Goal: Information Seeking & Learning: Find specific fact

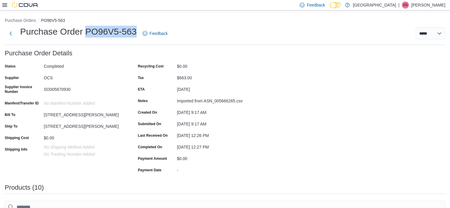
drag, startPoint x: 87, startPoint y: 28, endPoint x: 134, endPoint y: 29, distance: 47.1
click at [134, 29] on h1 "Purchase Order PO96V5-563" at bounding box center [78, 32] width 117 height 12
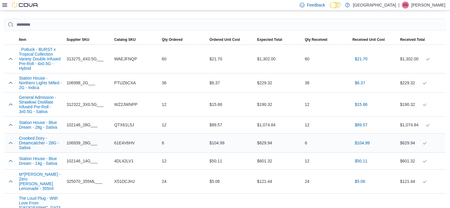
scroll to position [207, 0]
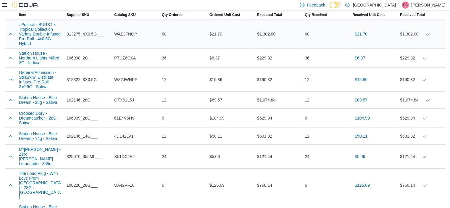
click at [127, 34] on span "WAEJFNQP" at bounding box center [125, 33] width 23 height 7
copy span "WAEJFNQP"
click at [130, 59] on span "PTUZ6CXA" at bounding box center [125, 57] width 22 height 7
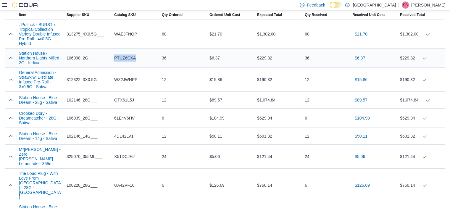
copy span "PTUZ6CXA"
click at [131, 79] on span "WZ2JWNPP" at bounding box center [125, 79] width 23 height 7
copy span "WZ2JWNPP"
click at [122, 104] on span "QTX61L5J" at bounding box center [124, 99] width 20 height 7
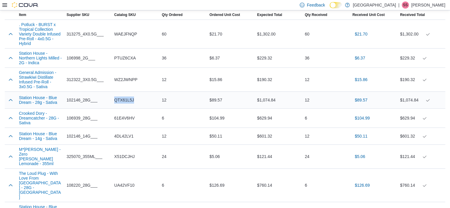
click at [122, 104] on span "QTX61L5J" at bounding box center [124, 99] width 20 height 7
copy span "QTX61L5J"
click at [127, 120] on span "61E4V6HV" at bounding box center [124, 117] width 20 height 7
copy span "61E4V6HV"
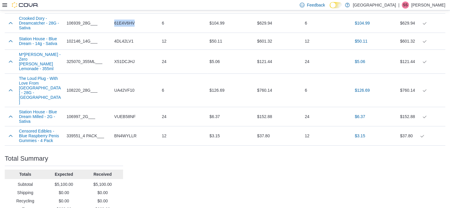
scroll to position [305, 0]
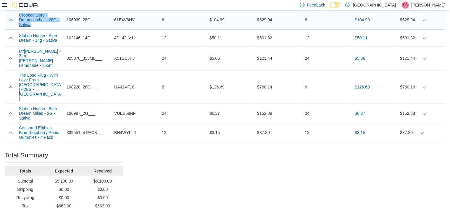
drag, startPoint x: 18, startPoint y: 16, endPoint x: 31, endPoint y: 28, distance: 17.6
click at [31, 28] on div "Crooked Dory - Dreamcatcher - 28G - Sativa" at bounding box center [41, 19] width 48 height 19
copy button "Crooked Dory - Dreamcatcher - 28G - Sativa"
click at [127, 41] on span "4DL42LV1" at bounding box center [123, 37] width 19 height 7
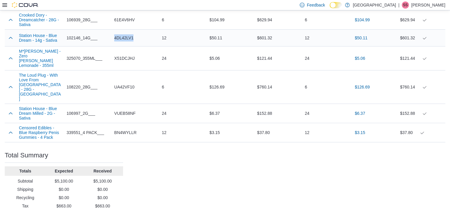
copy span "4DL42LV1"
click at [125, 58] on span "X51DCJHJ" at bounding box center [124, 58] width 20 height 7
copy span "X51DCJHJ"
click at [128, 83] on span "UA42VF10" at bounding box center [124, 86] width 20 height 7
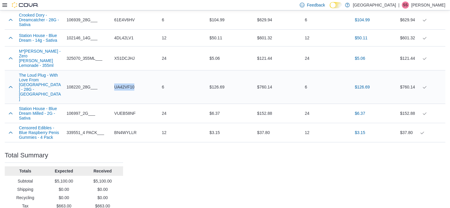
click at [128, 83] on span "UA42VF10" at bounding box center [124, 86] width 20 height 7
copy span "UA42VF10"
click at [126, 110] on span "VUEB58NF" at bounding box center [124, 113] width 21 height 7
copy span "VUEB58NF"
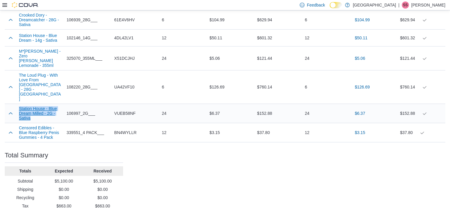
drag, startPoint x: 17, startPoint y: 98, endPoint x: 34, endPoint y: 109, distance: 19.8
click at [33, 109] on div "Station House - Blue Dream Milled - 2G - Sativa" at bounding box center [41, 113] width 48 height 19
click at [127, 110] on span "VUEB58NF" at bounding box center [124, 113] width 21 height 7
click at [128, 129] on span "BN4WYLLR" at bounding box center [125, 132] width 22 height 7
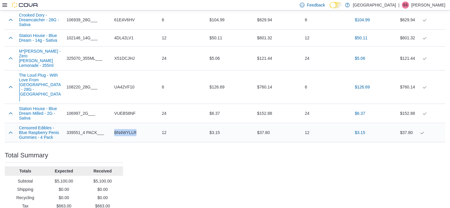
click at [128, 129] on span "BN4WYLLR" at bounding box center [125, 132] width 22 height 7
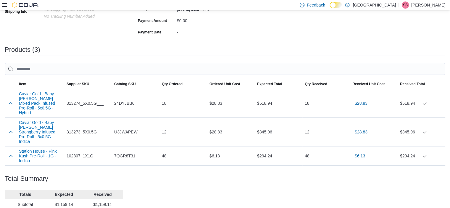
scroll to position [140, 0]
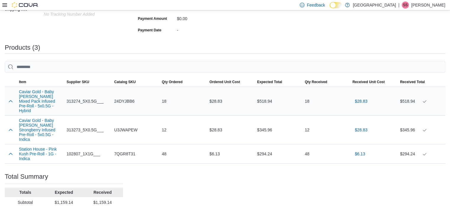
click at [127, 98] on span "24DYJBB6" at bounding box center [124, 101] width 20 height 7
copy span "24DYJBB6"
click at [125, 126] on span "U3JWAPEW" at bounding box center [125, 129] width 23 height 7
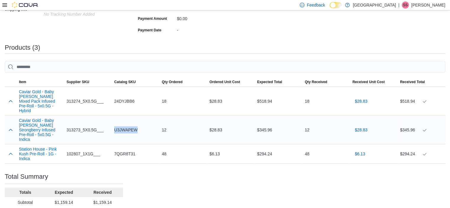
copy span "U3JWAPEW"
click at [125, 150] on span "7QGR8T31" at bounding box center [124, 153] width 21 height 7
copy span "7QGR8T31"
click at [285, 176] on div "Purchase Order: PO96V5-564 Feedback Purchase Order Details Status Completed Sup…" at bounding box center [225, 77] width 440 height 334
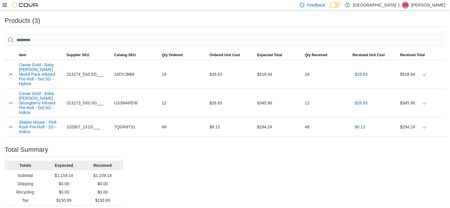
scroll to position [169, 0]
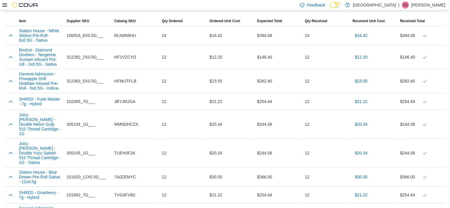
scroll to position [204, 0]
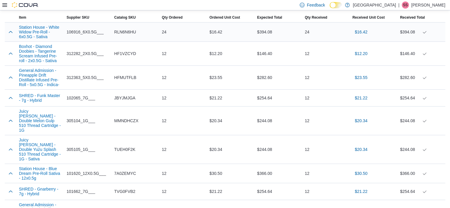
click at [131, 32] on span "RLN6N6HU" at bounding box center [125, 31] width 22 height 7
copy span "RLN6N6HU"
click at [118, 29] on span "RLN6N6HU" at bounding box center [125, 31] width 22 height 7
click at [120, 31] on span "RLN6N6HU" at bounding box center [125, 31] width 22 height 7
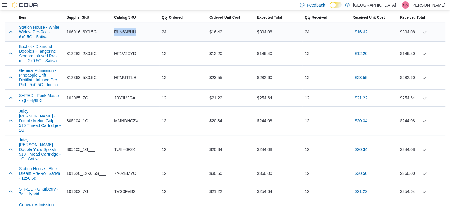
click at [120, 31] on span "RLN6N6HU" at bounding box center [125, 31] width 22 height 7
copy tr "RLN6N6HU Qty Ordered"
drag, startPoint x: 17, startPoint y: 24, endPoint x: 49, endPoint y: 38, distance: 35.2
click at [49, 38] on div "Station House - White Widow Pre-Roll - 6x0.5G - Sativa" at bounding box center [41, 31] width 48 height 19
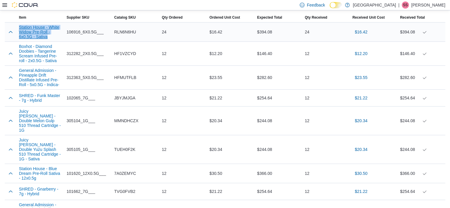
copy button "Station House - White Widow Pre-Roll - 6x0.5G - Sativa"
click at [124, 55] on span "HF1VZCYD" at bounding box center [125, 53] width 22 height 7
copy span "HF1VZCYD"
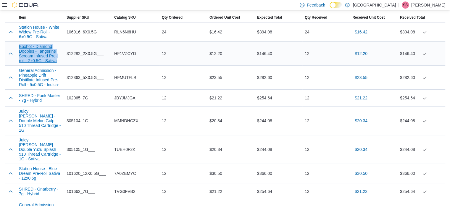
drag, startPoint x: 16, startPoint y: 46, endPoint x: 57, endPoint y: 61, distance: 43.2
click at [57, 61] on tr "Boxhot - Diamond Doobies - Tangerine Scream Infused Pre-roll - 2x0.5G - Sativa …" at bounding box center [225, 54] width 440 height 24
copy button "Boxhot - Diamond Doobies - Tangerine Scream Infused Pre-roll - 2x0.5G - Sativa"
click at [130, 78] on span "HFMUTFLB" at bounding box center [125, 77] width 22 height 7
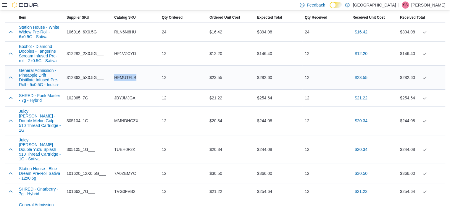
click at [130, 78] on span "HFMUTFLB" at bounding box center [125, 77] width 22 height 7
copy span "HFMUTFLB"
click at [130, 100] on span "JBYJMJGA" at bounding box center [124, 97] width 21 height 7
copy span "JBYJMJGA"
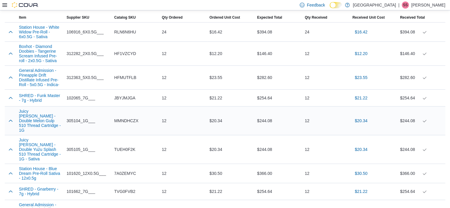
click at [130, 117] on span "MMNDHCZX" at bounding box center [126, 120] width 24 height 7
copy span "MMNDHCZX"
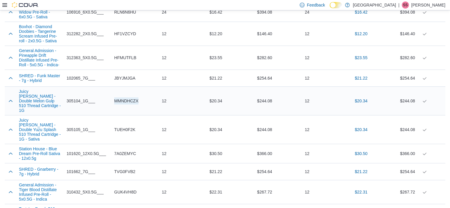
scroll to position [234, 0]
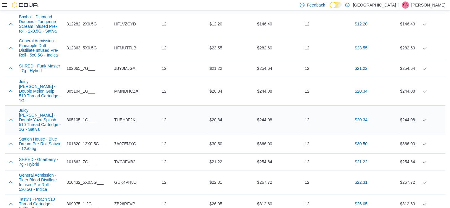
click at [130, 116] on span "TUEH0F2K" at bounding box center [124, 119] width 21 height 7
copy span "TUEH0F2K"
drag, startPoint x: 16, startPoint y: 101, endPoint x: 35, endPoint y: 118, distance: 25.1
click at [35, 118] on tr "Juicy Hoots - Double Yuzu Splash 510 Thread Cartridge - 1G - Sativa Supplier SK…" at bounding box center [225, 120] width 440 height 29
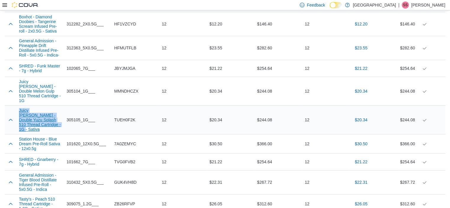
copy button "Juicy Hoots - Double Yuzu Splash 510 Thread Cartridge - 1G - Sativa"
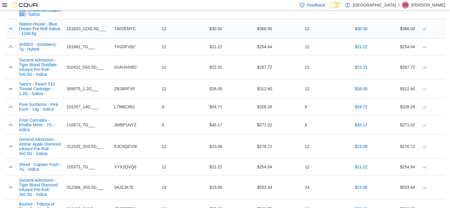
scroll to position [340, 0]
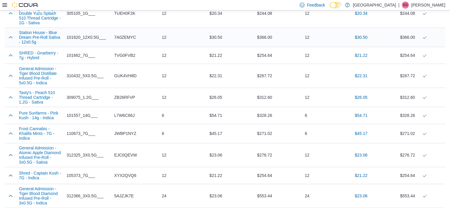
click at [127, 34] on span "7A0ZEMYC" at bounding box center [125, 37] width 22 height 7
click at [120, 49] on div "TVG0FVB2" at bounding box center [136, 55] width 48 height 12
click at [123, 52] on span "TVG0FVB2" at bounding box center [124, 55] width 21 height 7
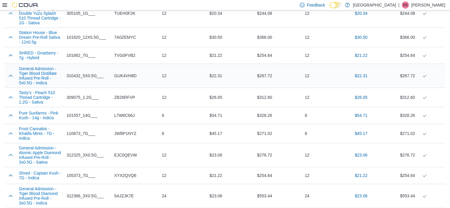
click at [128, 72] on span "GUK4VH8D" at bounding box center [125, 75] width 22 height 7
drag, startPoint x: 17, startPoint y: 56, endPoint x: 49, endPoint y: 74, distance: 37.2
click at [49, 74] on div "General Admission - Tiger Blood Distillate Infused Pre-Roll - 5x0.5G - Indica" at bounding box center [41, 76] width 48 height 24
click at [127, 72] on span "GUK4VH8D" at bounding box center [125, 75] width 22 height 7
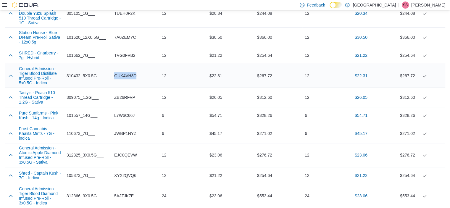
click at [127, 72] on span "GUK4VH8D" at bounding box center [125, 75] width 22 height 7
click at [131, 94] on span "ZB26RFVP" at bounding box center [124, 97] width 21 height 7
click at [129, 112] on span "L7W6C66J" at bounding box center [124, 115] width 20 height 7
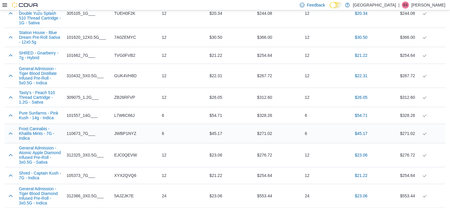
click at [136, 130] on span "JWBP1NYZ" at bounding box center [125, 133] width 22 height 7
click at [125, 151] on span "EJC0QEVW" at bounding box center [125, 154] width 23 height 7
click at [338, 134] on td "Qty Received 6" at bounding box center [326, 133] width 48 height 19
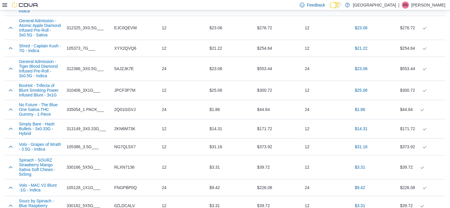
scroll to position [459, 0]
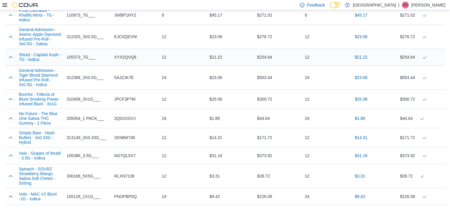
click at [129, 54] on span "XYX2QVQ6" at bounding box center [125, 57] width 22 height 7
click at [123, 74] on span "5AJZJK7E" at bounding box center [124, 77] width 20 height 7
drag, startPoint x: 18, startPoint y: 61, endPoint x: 50, endPoint y: 78, distance: 36.1
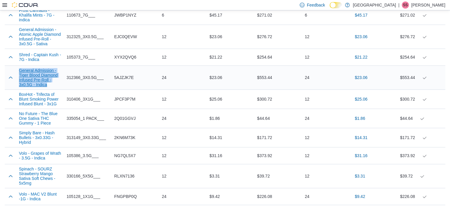
click at [50, 78] on div "General Admission - Tiger Blood Diamond Infused Pre-Roll - 3x0.5G - Indica" at bounding box center [41, 78] width 48 height 24
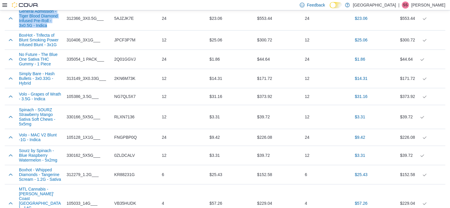
scroll to position [530, 0]
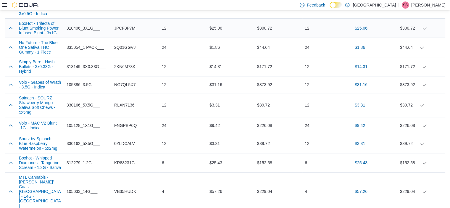
click at [128, 25] on span "JPCF3P7M" at bounding box center [124, 28] width 21 height 7
click at [129, 25] on span "JPCF3P7M" at bounding box center [124, 28] width 21 height 7
click at [125, 44] on span "2Q01GGVJ" at bounding box center [124, 47] width 21 height 7
click at [121, 63] on span "2KN6M73K" at bounding box center [124, 66] width 21 height 7
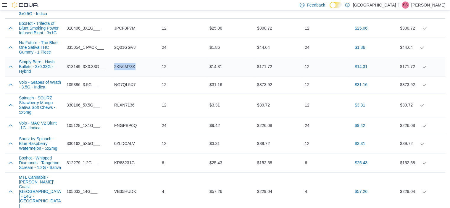
click at [121, 63] on span "2KN6M73K" at bounding box center [124, 66] width 21 height 7
click at [124, 81] on span "NG7QL5X7" at bounding box center [124, 84] width 21 height 7
drag, startPoint x: 17, startPoint y: 77, endPoint x: 46, endPoint y: 84, distance: 29.3
click at [46, 84] on div "Volo - Grapes of Wrath - 3.5G - Indica" at bounding box center [41, 85] width 48 height 14
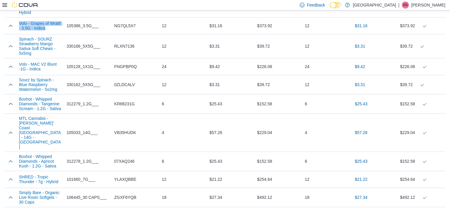
scroll to position [590, 0]
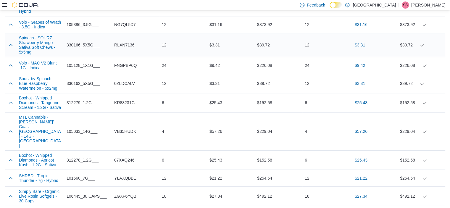
click at [121, 39] on div "RLXN7136" at bounding box center [136, 45] width 48 height 12
click at [121, 41] on span "RLXN7136" at bounding box center [124, 44] width 20 height 7
click at [125, 62] on span "FNGPBP0Q" at bounding box center [125, 65] width 22 height 7
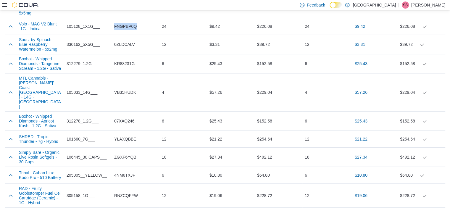
scroll to position [634, 0]
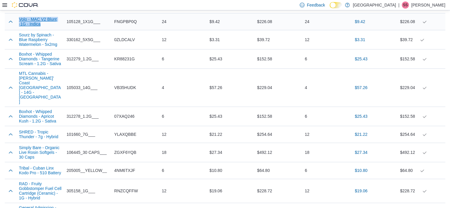
drag, startPoint x: 18, startPoint y: 14, endPoint x: 41, endPoint y: 21, distance: 23.4
click at [41, 21] on div "Volo - MAC V2 Blunt -1G - Indica" at bounding box center [41, 21] width 48 height 14
click at [122, 37] on span "0ZLDCALV" at bounding box center [124, 39] width 21 height 7
click at [124, 57] on span "KR88231G" at bounding box center [124, 58] width 20 height 7
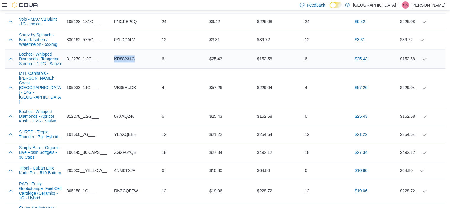
click at [124, 57] on span "KR88231G" at bounding box center [124, 58] width 20 height 7
click at [126, 84] on span "VB35HUDK" at bounding box center [125, 87] width 22 height 7
click at [125, 113] on span "07XAQ246" at bounding box center [124, 116] width 20 height 7
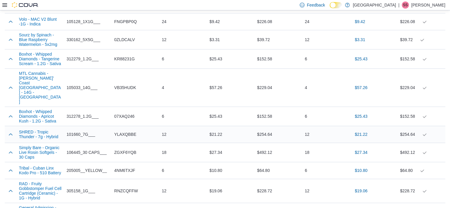
click at [128, 131] on span "YLAXQBBE" at bounding box center [125, 134] width 22 height 7
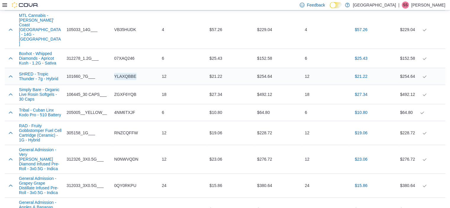
scroll to position [693, 0]
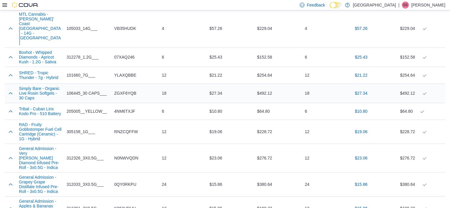
click at [128, 90] on span "ZGXF6YQB" at bounding box center [125, 93] width 22 height 7
click at [122, 108] on span "4NM6TXJF" at bounding box center [124, 111] width 21 height 7
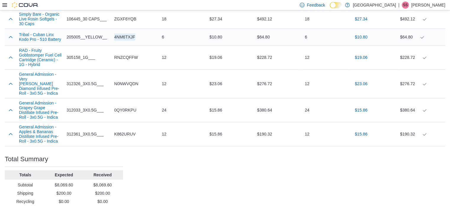
scroll to position [769, 0]
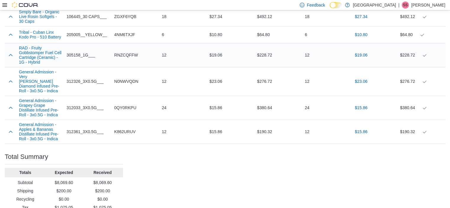
click at [128, 51] on span "RNZCQFFW" at bounding box center [126, 54] width 24 height 7
click at [136, 78] on span "N0NWVQDN" at bounding box center [126, 81] width 24 height 7
click at [120, 104] on span "0QY0RKPU" at bounding box center [125, 107] width 22 height 7
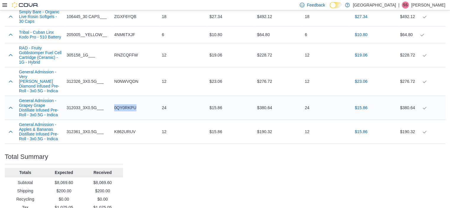
click at [120, 104] on span "0QY0RKPU" at bounding box center [125, 107] width 22 height 7
click at [132, 128] on span "K862URUV" at bounding box center [124, 131] width 21 height 7
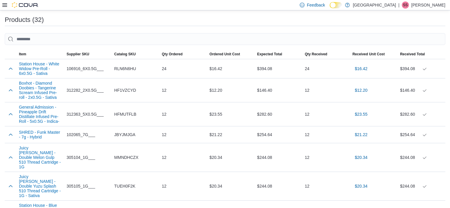
scroll to position [178, 0]
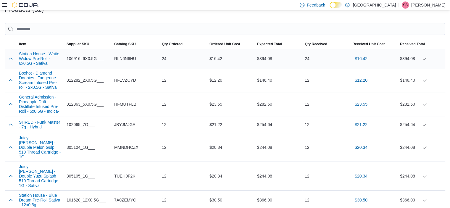
click at [235, 61] on div "$16.42" at bounding box center [231, 59] width 48 height 12
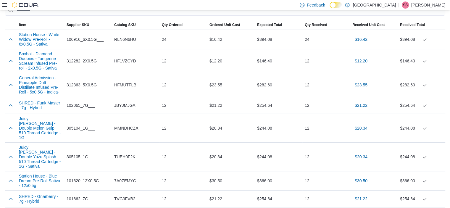
scroll to position [207, 0]
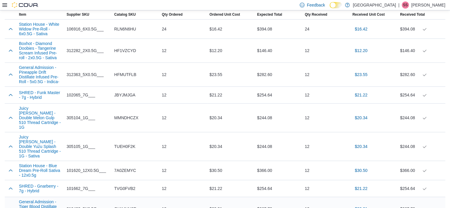
click at [244, 203] on div "$22.31" at bounding box center [231, 209] width 48 height 12
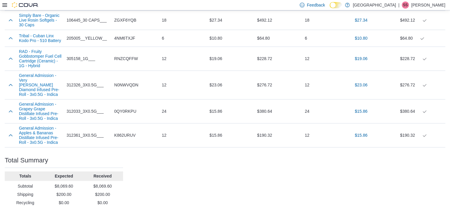
scroll to position [769, 0]
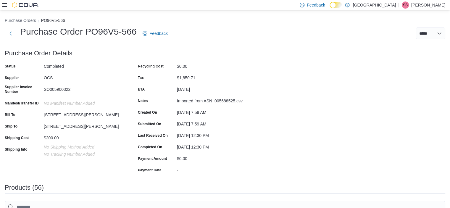
scroll to position [207, 0]
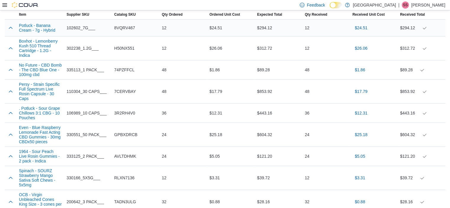
click at [127, 27] on span "8VQRV467" at bounding box center [124, 27] width 21 height 7
copy span "8VQRV467"
click at [125, 46] on span "H50NX551" at bounding box center [124, 48] width 20 height 7
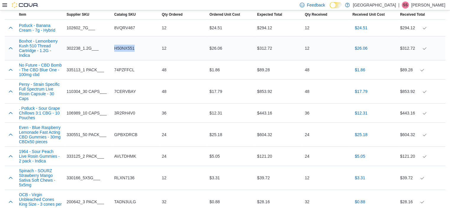
copy span "H50NX551"
click at [123, 71] on span "74PZFFCL" at bounding box center [124, 69] width 20 height 7
copy span "74PZFFCL"
click at [127, 93] on span "7CERVBAY" at bounding box center [125, 91] width 22 height 7
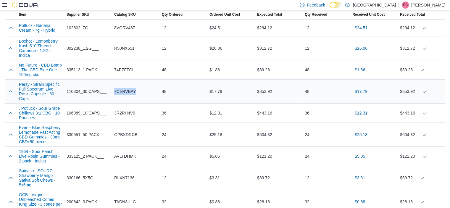
click at [127, 93] on span "7CERVBAY" at bounding box center [125, 91] width 22 height 7
copy span "7CERVBAY"
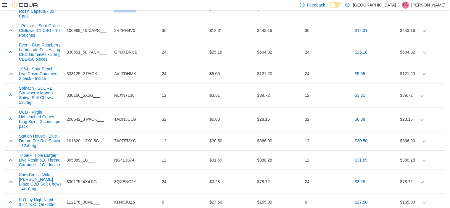
scroll to position [302, 0]
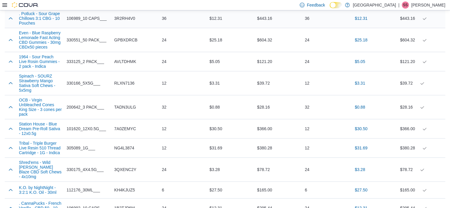
click at [130, 20] on span "3R2RH4V0" at bounding box center [124, 18] width 21 height 7
copy span "3R2RH4V0"
drag, startPoint x: 20, startPoint y: 13, endPoint x: 41, endPoint y: 27, distance: 25.4
click at [41, 25] on button ". Potluck - Sour Grape Chillows 3:1 CBG - 10 Pouches" at bounding box center [40, 18] width 43 height 14
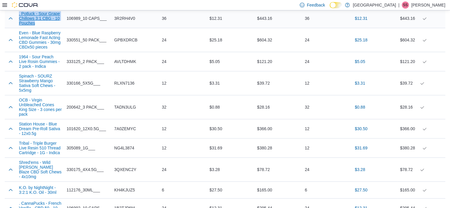
drag, startPoint x: 16, startPoint y: 14, endPoint x: 35, endPoint y: 25, distance: 22.3
click at [35, 25] on tr ". Potluck - Sour Grape Chillows 3:1 CBG - 10 Pouches Supplier SKU 106989_10 CAP…" at bounding box center [225, 18] width 440 height 19
copy button ". Potluck - Sour Grape Chillows 3:1 CBG - 10 Pouches"
click at [124, 42] on span "GPBXDRCB" at bounding box center [125, 39] width 23 height 7
click at [124, 43] on span "GPBXDRCB" at bounding box center [125, 39] width 23 height 7
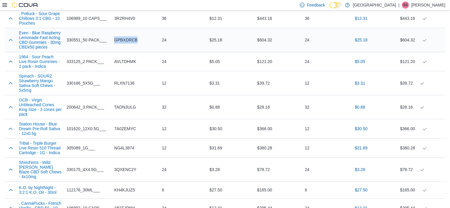
copy span "GPBXDRCB"
click at [128, 62] on span "AVLTDHMK" at bounding box center [125, 61] width 22 height 7
copy span "AVLTDHMK"
click at [125, 87] on span "RLXN7136" at bounding box center [124, 83] width 20 height 7
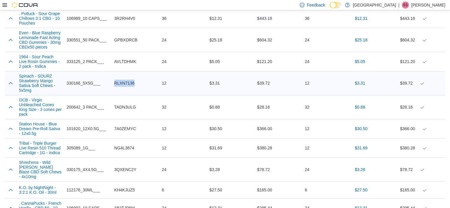
click at [125, 87] on span "RLXN7136" at bounding box center [124, 83] width 20 height 7
copy span "RLXN7136"
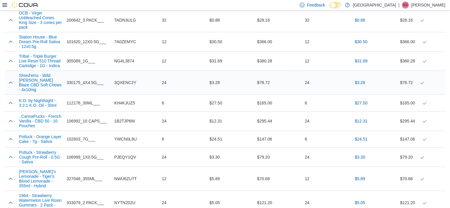
scroll to position [391, 0]
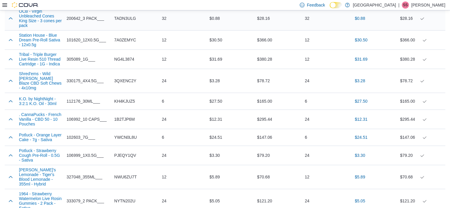
click at [127, 22] on span "TADN3ULG" at bounding box center [125, 18] width 22 height 7
copy span "TADN3ULG"
click at [125, 43] on span "7A0ZEMYC" at bounding box center [125, 39] width 22 height 7
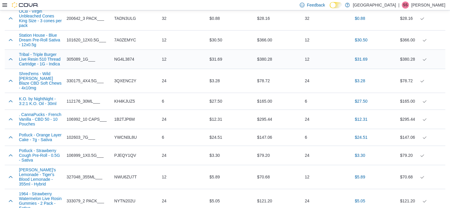
click at [127, 63] on span "NG4L3874" at bounding box center [124, 59] width 20 height 7
click at [128, 84] on span "3QXENC2Y" at bounding box center [125, 80] width 22 height 7
click at [127, 103] on span "KH4KJUZ5" at bounding box center [124, 101] width 21 height 7
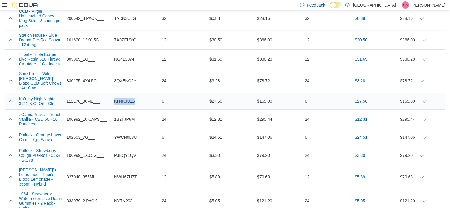
click at [127, 103] on span "KH4KJUZ5" at bounding box center [124, 101] width 21 height 7
click at [124, 121] on span "1B2TJP6M" at bounding box center [124, 119] width 20 height 7
click at [124, 122] on span "1B2TJP6M" at bounding box center [124, 119] width 20 height 7
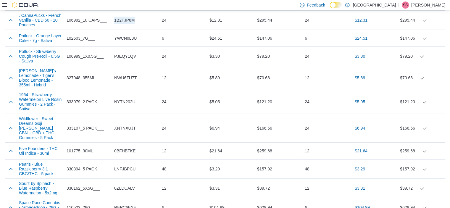
scroll to position [480, 0]
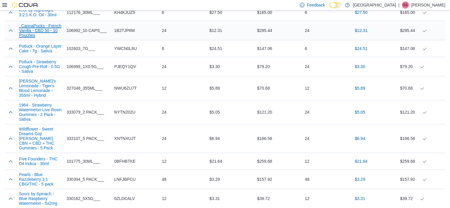
click at [20, 28] on button ". CannaPucks - French Vanilla - CBD 50 - 10 Pouches" at bounding box center [40, 30] width 43 height 14
drag, startPoint x: 18, startPoint y: 27, endPoint x: 35, endPoint y: 39, distance: 20.8
click at [35, 39] on div ". CannaPucks - French Vanilla - CBD 50 - 10 Pouches" at bounding box center [41, 30] width 48 height 19
click at [125, 52] on span "YWCN0L8U" at bounding box center [125, 48] width 22 height 7
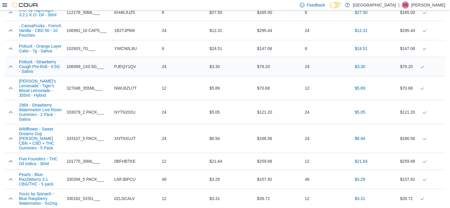
click at [127, 70] on span "PJEQY1QV" at bounding box center [125, 66] width 22 height 7
click at [126, 92] on span "NWU6ZU7T" at bounding box center [125, 88] width 22 height 7
click at [126, 116] on span "NYTN202U" at bounding box center [124, 112] width 21 height 7
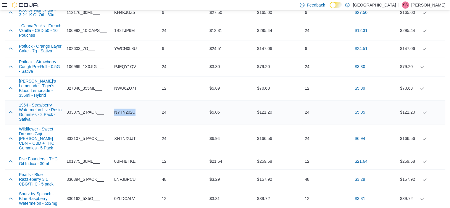
click at [126, 116] on span "NYTN202U" at bounding box center [124, 112] width 21 height 7
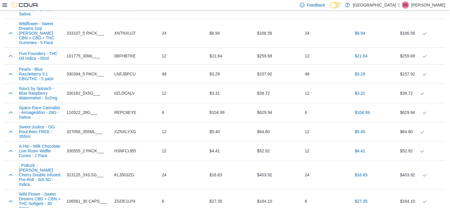
scroll to position [588, 0]
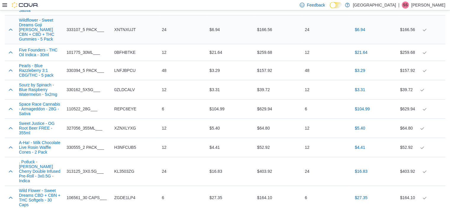
click at [121, 31] on span "XNTNXUJT" at bounding box center [125, 29] width 22 height 7
click at [126, 54] on span "0BFHBTKE" at bounding box center [124, 52] width 21 height 7
click at [127, 73] on span "LNFJBPCU" at bounding box center [124, 70] width 21 height 7
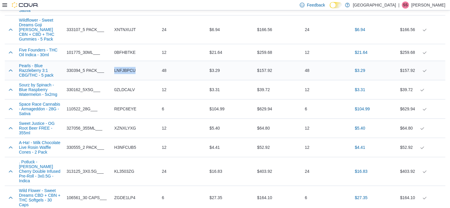
click at [127, 73] on span "LNFJBPCU" at bounding box center [124, 70] width 21 height 7
click at [123, 92] on span "0ZLDCALV" at bounding box center [124, 89] width 21 height 7
click at [127, 111] on span "REPC6EYE" at bounding box center [125, 108] width 22 height 7
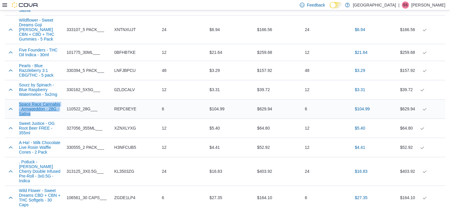
drag, startPoint x: 16, startPoint y: 106, endPoint x: 31, endPoint y: 117, distance: 18.2
click at [31, 117] on tr "Space Race Cannabis - Armageddon - 28G - Sativa Supplier SKU 110522_28G___ Cata…" at bounding box center [225, 108] width 440 height 19
click at [121, 112] on span "REPC6EYE" at bounding box center [125, 108] width 22 height 7
drag, startPoint x: 16, startPoint y: 106, endPoint x: 32, endPoint y: 116, distance: 18.6
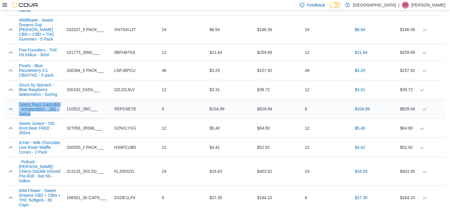
click at [32, 116] on tr "Space Race Cannabis - Armageddon - 28G - Sativa Supplier SKU 110522_28G___ Cata…" at bounding box center [225, 108] width 440 height 19
click at [235, 157] on td "Ordered Unit Cost $4.41" at bounding box center [231, 147] width 48 height 19
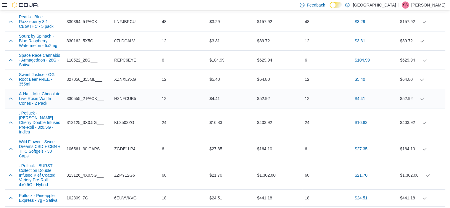
scroll to position [648, 0]
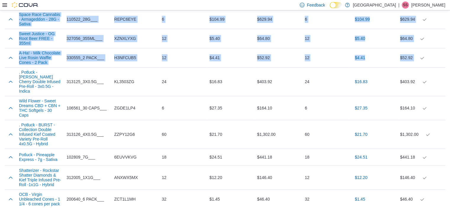
scroll to position [692, 0]
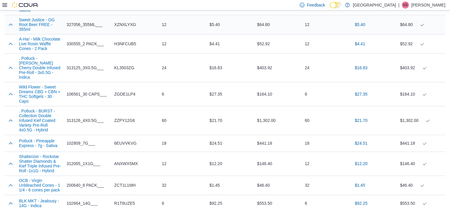
click at [119, 28] on span "XZNXLYXG" at bounding box center [125, 24] width 22 height 7
click at [124, 47] on span "H3NFCUB5" at bounding box center [125, 43] width 22 height 7
click at [124, 68] on span "KL3503ZG" at bounding box center [124, 67] width 20 height 7
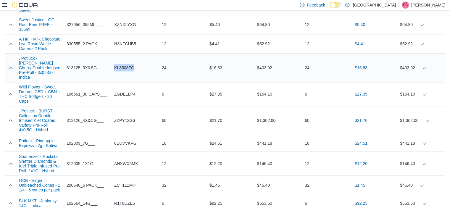
click at [124, 68] on span "KL3503ZG" at bounding box center [124, 67] width 20 height 7
click at [124, 92] on span "ZGDE1LP4" at bounding box center [124, 94] width 21 height 7
click at [131, 120] on span "ZZPY12G6" at bounding box center [124, 120] width 21 height 7
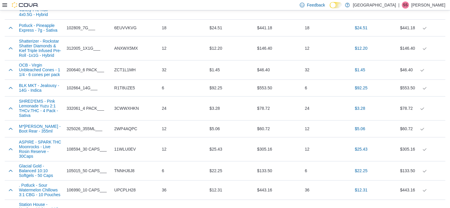
scroll to position [809, 0]
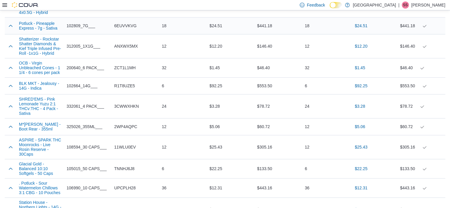
click at [128, 25] on span "6EUVVKVG" at bounding box center [125, 25] width 22 height 7
click at [132, 45] on span "ANXWX5MX" at bounding box center [126, 46] width 24 height 7
click at [129, 68] on span "ZCT1L1MH" at bounding box center [124, 67] width 21 height 7
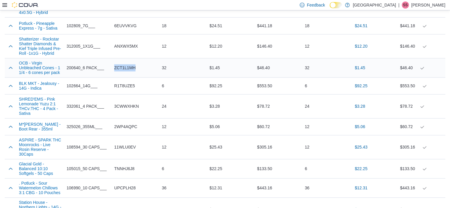
click at [129, 68] on span "ZCT1L1MH" at bounding box center [124, 67] width 21 height 7
click at [126, 85] on span "R1T8UZE5" at bounding box center [124, 85] width 21 height 7
click at [127, 106] on span "3CWWXHKN" at bounding box center [126, 106] width 25 height 7
click at [127, 107] on span "3CWWXHKN" at bounding box center [126, 106] width 25 height 7
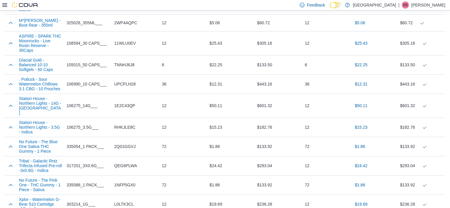
scroll to position [915, 0]
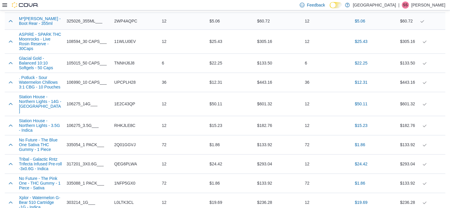
click at [130, 22] on span "2WP4AQPC" at bounding box center [125, 20] width 23 height 7
click at [132, 41] on span "11WLU0EV" at bounding box center [125, 41] width 22 height 7
click at [125, 59] on span "TNNHJ6J8" at bounding box center [124, 62] width 20 height 7
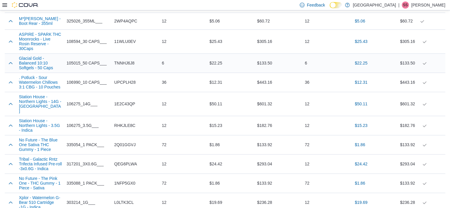
click at [125, 59] on span "TNNHJ6J8" at bounding box center [124, 62] width 20 height 7
click at [127, 79] on span "UPCPLH28" at bounding box center [124, 82] width 21 height 7
drag, startPoint x: 17, startPoint y: 72, endPoint x: 61, endPoint y: 86, distance: 45.4
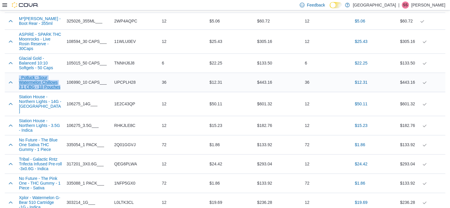
click at [61, 86] on div ". Potluck - Sour Watermelon Chillows 3:1 CBG - 10 Pouches" at bounding box center [41, 82] width 48 height 19
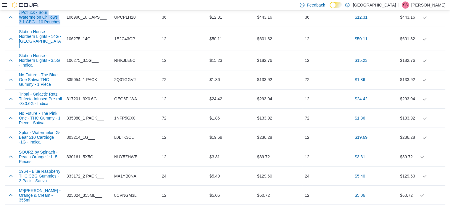
scroll to position [986, 0]
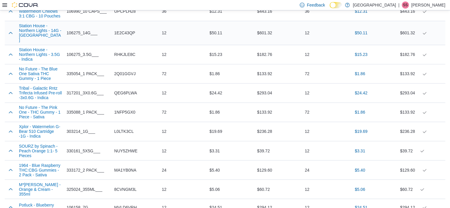
click at [128, 29] on span "1E2C43QP" at bounding box center [124, 32] width 21 height 7
click at [124, 51] on span "RHKJLE8C" at bounding box center [124, 54] width 21 height 7
click at [127, 70] on span "2Q01GGVJ" at bounding box center [124, 73] width 21 height 7
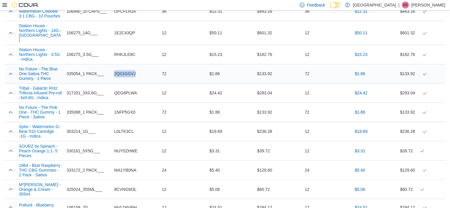
click at [127, 70] on span "2Q01GGVJ" at bounding box center [124, 73] width 21 height 7
click at [122, 87] on div "QEG6PLWA" at bounding box center [136, 93] width 48 height 12
click at [123, 89] on span "QEG6PLWA" at bounding box center [125, 92] width 23 height 7
click at [128, 109] on span "1NFP5GX0" at bounding box center [124, 112] width 21 height 7
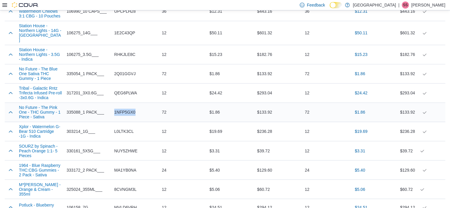
click at [128, 109] on span "1NFP5GX0" at bounding box center [124, 112] width 21 height 7
click at [128, 128] on span "L0LTK3CL" at bounding box center [124, 131] width 20 height 7
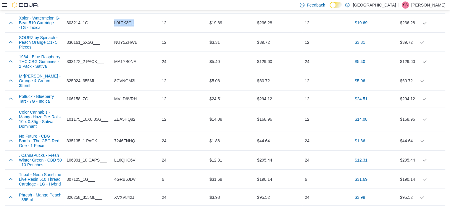
scroll to position [1089, 0]
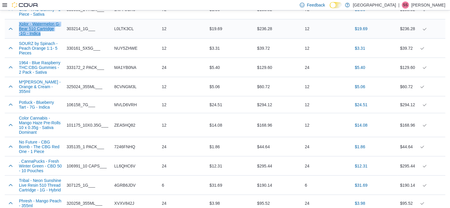
drag, startPoint x: 13, startPoint y: 19, endPoint x: 35, endPoint y: 32, distance: 25.2
click at [35, 32] on tr "Xplor - Watermelon G-Bear 510 Cartridge -1G - Indica Supplier SKU 303214_1G___ …" at bounding box center [225, 28] width 440 height 19
click at [128, 44] on span "NUY5ZHWE" at bounding box center [125, 47] width 23 height 7
click at [120, 66] on span "MA1YB0NA" at bounding box center [125, 67] width 22 height 7
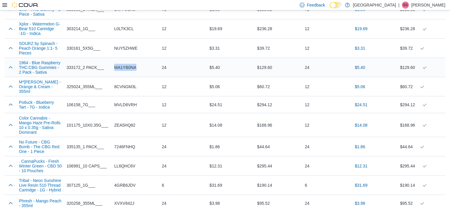
click at [120, 66] on span "MA1YB0NA" at bounding box center [125, 67] width 22 height 7
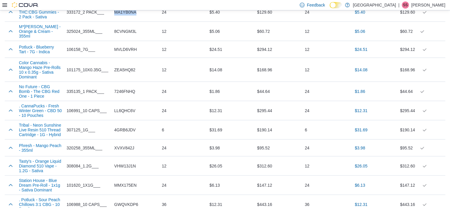
scroll to position [1154, 0]
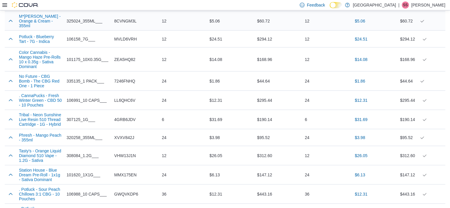
click at [121, 17] on span "8CVNGM3L" at bounding box center [125, 20] width 22 height 7
click at [123, 35] on span "MVLD6VRH" at bounding box center [125, 38] width 22 height 7
click at [126, 59] on span "ZEA5HQ82" at bounding box center [124, 59] width 21 height 7
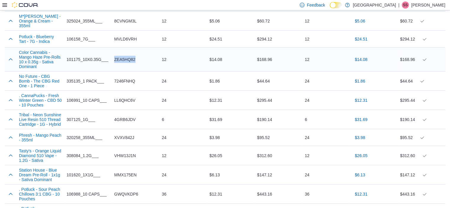
click at [126, 59] on span "ZEA5HQ82" at bounding box center [124, 59] width 21 height 7
click at [124, 78] on span "7246FNHQ" at bounding box center [124, 81] width 21 height 7
click at [126, 97] on span "LL6QHC6V" at bounding box center [124, 100] width 21 height 7
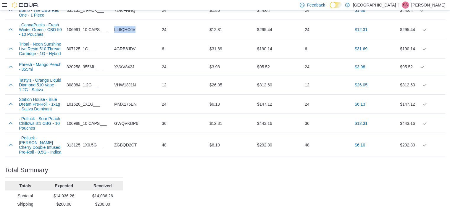
scroll to position [1232, 0]
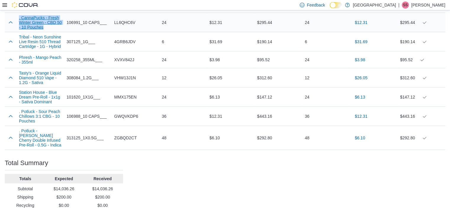
drag, startPoint x: 18, startPoint y: 14, endPoint x: 43, endPoint y: 25, distance: 27.8
click at [43, 25] on div ". CannaPucks - Fresh Winter Green - CBD 50 - 10 Pouches" at bounding box center [41, 22] width 48 height 19
click at [131, 41] on span "4GRB6JDV" at bounding box center [124, 41] width 21 height 7
click at [124, 59] on span "XVXV842J" at bounding box center [124, 59] width 20 height 7
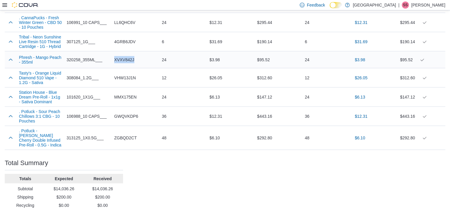
click at [124, 59] on span "XVXV842J" at bounding box center [124, 59] width 20 height 7
click at [128, 78] on span "VHW13J1N" at bounding box center [125, 77] width 22 height 7
drag, startPoint x: 16, startPoint y: 70, endPoint x: 43, endPoint y: 82, distance: 29.3
click at [43, 82] on tr "Tasty's - Orange Liquid Diamond 510 Vape - 1.2G - Sativa Supplier SKU 308084_1.…" at bounding box center [225, 77] width 440 height 19
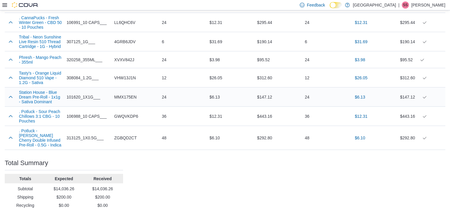
click at [131, 96] on span "MMX175EN" at bounding box center [125, 96] width 22 height 7
click at [124, 117] on span "GWQVKDP6" at bounding box center [126, 116] width 24 height 7
drag, startPoint x: 18, startPoint y: 109, endPoint x: 37, endPoint y: 120, distance: 21.6
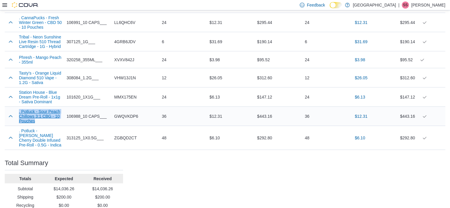
click at [37, 120] on div ". Potluck - Sour Peach Chillows 3:1 CBG - 10 Pouches" at bounding box center [41, 116] width 48 height 19
click at [126, 135] on span "ZGBQD2CT" at bounding box center [125, 137] width 22 height 7
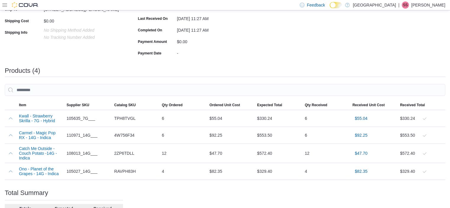
scroll to position [129, 0]
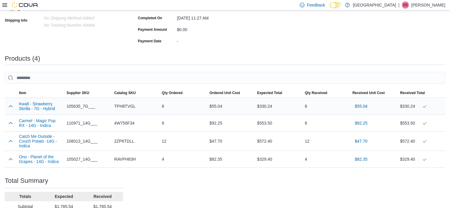
click at [123, 103] on span "TPH8TVGL" at bounding box center [124, 106] width 21 height 7
copy span "TPH8TVGL"
drag, startPoint x: 17, startPoint y: 102, endPoint x: 56, endPoint y: 109, distance: 40.3
click at [56, 109] on div "Kwall - Strawberry Skrilla - 7G - Hybrid" at bounding box center [41, 106] width 48 height 14
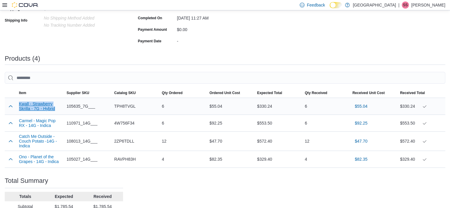
copy button "Kwall - Strawberry Skrilla - 7G - Hybrid"
click at [125, 122] on span "4W756F34" at bounding box center [124, 123] width 20 height 7
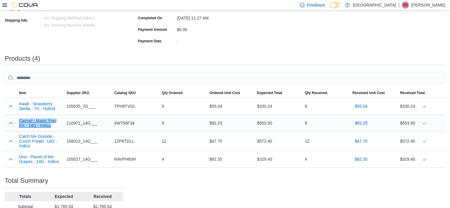
drag, startPoint x: 18, startPoint y: 118, endPoint x: 51, endPoint y: 126, distance: 34.0
click at [51, 126] on div "Carmel - Magic Pop RX - 14G - Indica" at bounding box center [41, 123] width 48 height 14
copy button "Carmel - Magic Pop RX - 14G - Indica"
click at [125, 141] on span "2ZP6TDLL" at bounding box center [124, 141] width 20 height 7
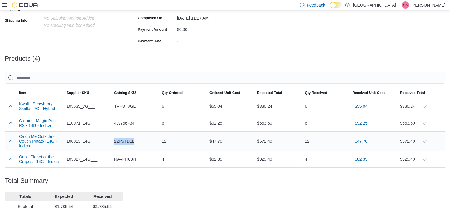
copy span "2ZP6TDLL"
drag, startPoint x: 18, startPoint y: 135, endPoint x: 35, endPoint y: 147, distance: 21.2
click at [33, 146] on div "Catch Me Outside - Couch Potato -14G - Indica" at bounding box center [41, 141] width 48 height 19
copy button "Catch Me Outside - Couch Potato -14G - Indica"
click at [128, 158] on span "RAVPH83H" at bounding box center [125, 159] width 22 height 7
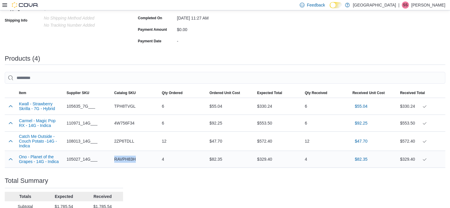
click at [128, 158] on span "RAVPH83H" at bounding box center [125, 159] width 22 height 7
copy span "RAVPH83H"
drag, startPoint x: 18, startPoint y: 156, endPoint x: 59, endPoint y: 162, distance: 41.8
click at [59, 162] on div "Ono - Planet of the Grapes - 14G - Indica" at bounding box center [41, 159] width 48 height 14
copy button "Ono - Planet of the Grapes - 14G - Indica"
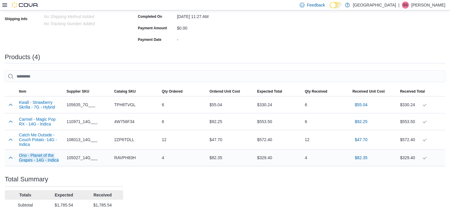
scroll to position [174, 0]
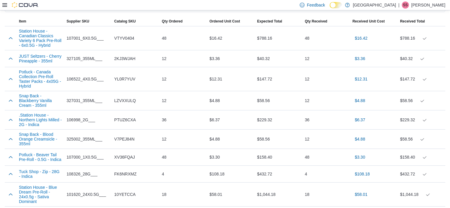
scroll to position [207, 0]
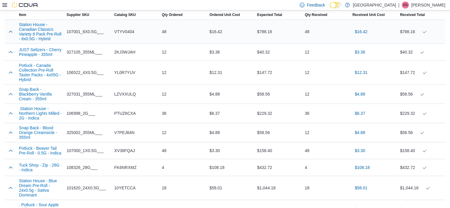
click at [125, 32] on span "VTYV0404" at bounding box center [124, 31] width 20 height 7
click at [125, 33] on span "VTYV0404" at bounding box center [124, 31] width 20 height 7
copy span "VTYV0404"
click at [123, 49] on div "2KJ3WJAH" at bounding box center [136, 52] width 48 height 12
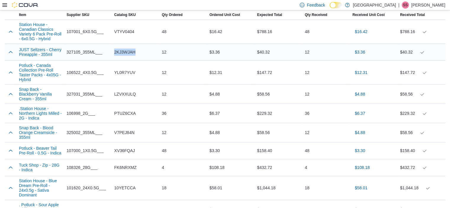
copy span "2KJ3WJAH"
drag, startPoint x: 17, startPoint y: 48, endPoint x: 54, endPoint y: 56, distance: 37.3
click at [54, 56] on div "JUST Seltzers - Cherry Pineapple - 355ml" at bounding box center [41, 52] width 48 height 14
copy button "JUST Seltzers - Cherry Pineapple - 355ml"
click at [125, 72] on span "YL0R7YUV" at bounding box center [124, 72] width 21 height 7
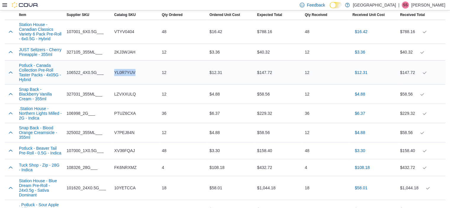
click at [125, 72] on span "YL0R7YUV" at bounding box center [124, 72] width 21 height 7
copy span "YL0R7YUV"
click at [128, 95] on span "LZVXXULQ" at bounding box center [125, 94] width 22 height 7
copy span "LZVXXULQ"
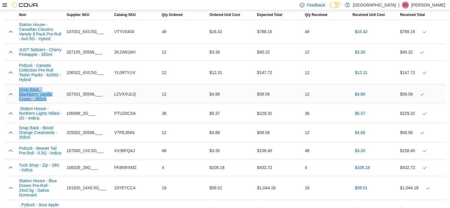
drag, startPoint x: 15, startPoint y: 90, endPoint x: 60, endPoint y: 99, distance: 45.8
click at [60, 99] on tr "Snap Back - Blackberry Vanilla Cream - 355ml Supplier SKU 327031_355ML___ Catal…" at bounding box center [225, 94] width 440 height 19
copy button "Snap Back - Blackberry Vanilla Cream - 355ml"
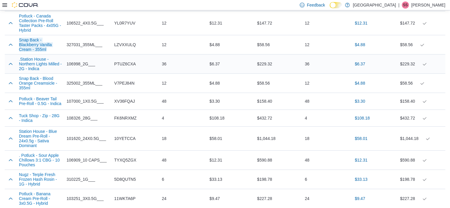
scroll to position [266, 0]
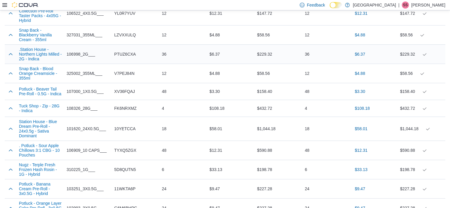
click at [131, 53] on span "PTUZ6CXA" at bounding box center [125, 54] width 22 height 7
click at [130, 53] on span "PTUZ6CXA" at bounding box center [125, 54] width 22 height 7
copy span "PTUZ6CXA"
click at [122, 74] on span "V7PEJ84N" at bounding box center [124, 73] width 20 height 7
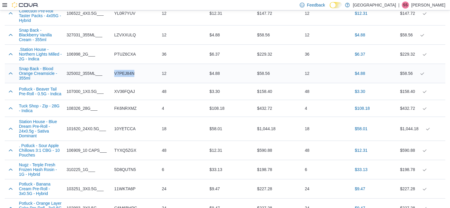
copy span "V7PEJ84N"
drag, startPoint x: 17, startPoint y: 67, endPoint x: 33, endPoint y: 77, distance: 18.5
click at [33, 77] on div "Snap Back - Blood Orange Creamsicle - 355ml" at bounding box center [41, 73] width 48 height 19
copy button "Snap Back - Blood Orange Creamsicle - 355ml"
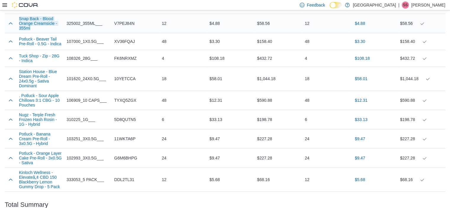
scroll to position [325, 0]
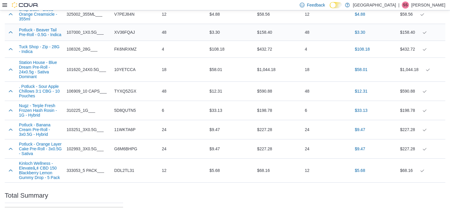
click at [126, 33] on span "XV36FQAJ" at bounding box center [124, 32] width 21 height 7
copy span "XV36FQAJ"
click at [124, 31] on span "XV36FQAJ" at bounding box center [124, 32] width 21 height 7
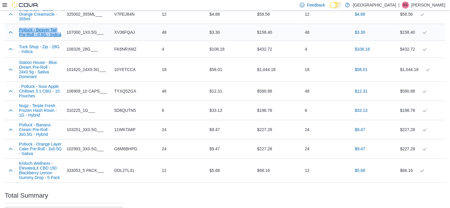
drag, startPoint x: 17, startPoint y: 29, endPoint x: 62, endPoint y: 36, distance: 45.6
click at [62, 36] on div "Potluck - Beaver Tail Pre-Roll - 0.5G - Indica" at bounding box center [41, 32] width 48 height 14
click at [121, 48] on span "FK6NRXMZ" at bounding box center [125, 49] width 22 height 7
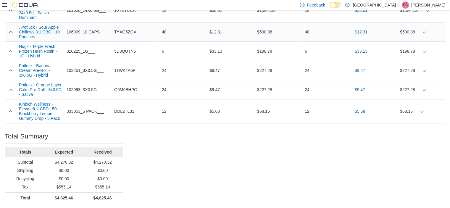
scroll to position [355, 0]
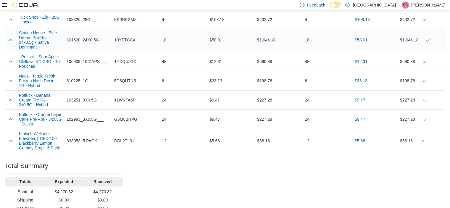
click at [128, 38] on span "10YETCCA" at bounding box center [124, 39] width 21 height 7
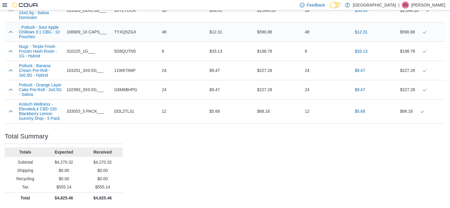
click at [130, 33] on span "TYXQ5ZGX" at bounding box center [125, 31] width 22 height 7
drag, startPoint x: 16, startPoint y: 26, endPoint x: 36, endPoint y: 36, distance: 22.5
click at [36, 36] on tr ". Potluck - Sour Apple Chillows 3:1 CBG - 10 Pouches Supplier SKU 106909_10 CAP…" at bounding box center [225, 31] width 440 height 19
click at [123, 51] on span "5D8QUTN5" at bounding box center [125, 51] width 22 height 7
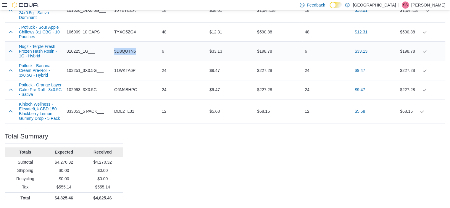
click at [123, 51] on span "5D8QUTN5" at bounding box center [125, 51] width 22 height 7
click at [122, 72] on span "11WKTA6P" at bounding box center [124, 70] width 21 height 7
click at [123, 72] on span "11WKTA6P" at bounding box center [124, 70] width 21 height 7
click at [127, 93] on span "G6M6BHPG" at bounding box center [125, 89] width 23 height 7
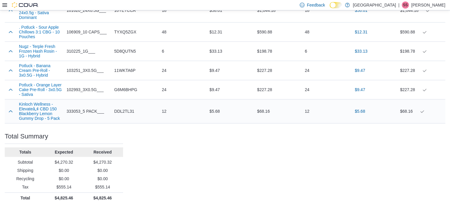
click at [122, 115] on span "DDL2TL31" at bounding box center [124, 111] width 20 height 7
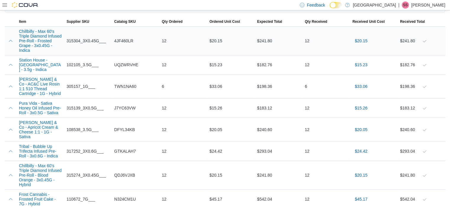
scroll to position [207, 0]
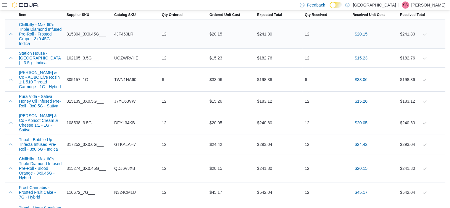
click at [120, 33] on span "4JF460LR" at bounding box center [123, 33] width 19 height 7
click at [120, 34] on span "4JF460LR" at bounding box center [123, 33] width 19 height 7
copy span "4JF460LR"
drag, startPoint x: 15, startPoint y: 23, endPoint x: 39, endPoint y: 43, distance: 31.3
click at [39, 43] on tr "Chillbilly - Max 60's Triple Diamond Infused Pre-Roll - Frosted Grape - 3x0.45G…" at bounding box center [225, 34] width 440 height 29
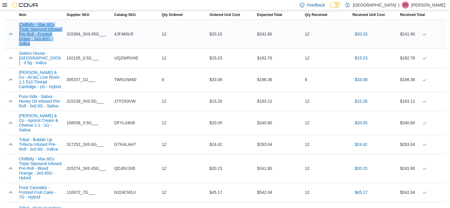
copy button "Chillbilly - Max 60's Triple Diamond Infused Pre-Roll - Frosted Grape - 3x0.45G…"
click at [129, 56] on span "UQZWRVHE" at bounding box center [126, 57] width 24 height 7
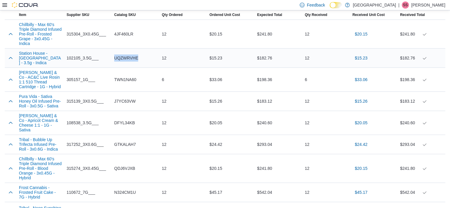
click at [129, 56] on span "UQZWRVHE" at bounding box center [126, 57] width 24 height 7
click at [135, 79] on span "TWN1NA60" at bounding box center [125, 79] width 22 height 7
copy span "TWN1NA60"
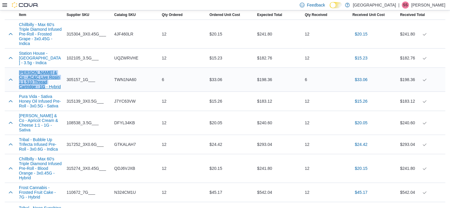
drag, startPoint x: 17, startPoint y: 70, endPoint x: 33, endPoint y: 86, distance: 23.0
click at [33, 86] on div "[PERSON_NAME] & Co - AC&C Live Rosin 1:1 510 Thread Cartridge - 1G - Hybrid" at bounding box center [41, 80] width 48 height 24
copy button "[PERSON_NAME] & Co - AC&C Live Rosin 1:1 510 Thread Cartridge - 1G - Hybrid"
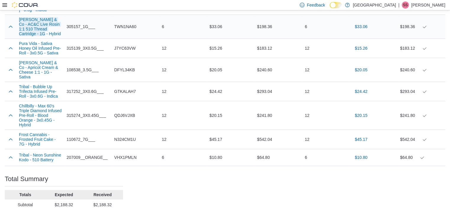
scroll to position [266, 0]
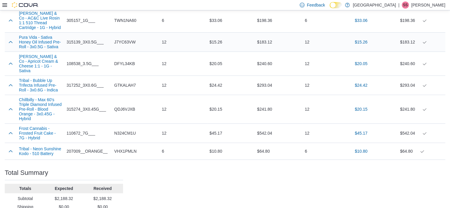
click at [122, 41] on span "J7YC63VW" at bounding box center [124, 41] width 21 height 7
copy span "J7YC63VW"
drag, startPoint x: 16, startPoint y: 33, endPoint x: 59, endPoint y: 48, distance: 45.3
click at [59, 48] on tr "Pura Vida - Sativa Honey Oil Infused Pre-Roll - 3x0.5G - Sativa Supplier SKU 31…" at bounding box center [225, 42] width 440 height 19
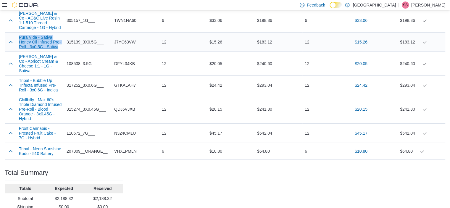
copy button "Pura Vida - Sativa Honey Oil Infused Pre-Roll - 3x0.5G - Sativa"
click at [127, 60] on span "DFYL34KB" at bounding box center [124, 63] width 21 height 7
copy span "DFYL34KB"
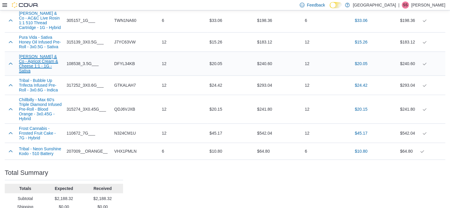
click at [38, 59] on button "[PERSON_NAME] & Co - Apricot Cream & Cheese 1:1 - 1G - Sativa" at bounding box center [40, 63] width 43 height 19
drag, startPoint x: 16, startPoint y: 55, endPoint x: 44, endPoint y: 66, distance: 29.5
click at [44, 66] on tr "[PERSON_NAME] & Co - Apricot Cream & Cheese 1:1 - 1G - Sativa Supplier SKU 1085…" at bounding box center [225, 64] width 440 height 24
copy button "[PERSON_NAME] & Co - Apricot Cream & Cheese 1:1 - 1G - Sativa"
click at [127, 82] on span "GTKALAH7" at bounding box center [125, 85] width 22 height 7
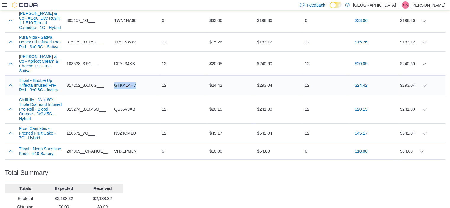
click at [127, 82] on span "GTKALAH7" at bounding box center [125, 85] width 22 height 7
copy span "GTKALAH7"
click at [125, 106] on span "QDJ6VJXB" at bounding box center [124, 109] width 21 height 7
copy span "QDJ6VJXB"
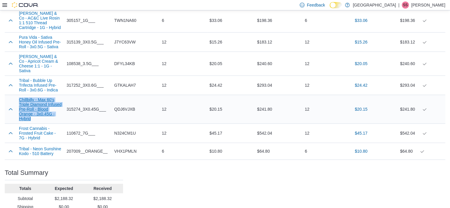
drag, startPoint x: 17, startPoint y: 94, endPoint x: 31, endPoint y: 114, distance: 25.0
click at [31, 114] on div "Chillbilly - Max 60's Triple Diamond Infused Pre-Roll - Blood Orange - 3x0.45G …" at bounding box center [41, 109] width 48 height 28
click at [125, 130] on span "N324CM1U" at bounding box center [125, 133] width 22 height 7
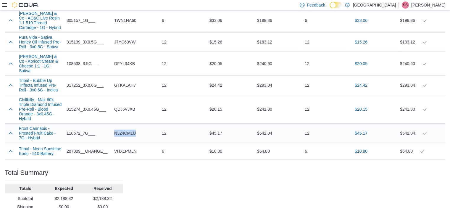
click at [125, 130] on span "N324CM1U" at bounding box center [125, 133] width 22 height 7
drag, startPoint x: 15, startPoint y: 123, endPoint x: 41, endPoint y: 136, distance: 29.1
click at [41, 136] on tr "Frost Cannabis - Frosted Fruit Cake - 7G - Hybrid Supplier SKU 110672_7G___ Cat…" at bounding box center [225, 133] width 440 height 19
click at [122, 148] on span "VHX1PMLN" at bounding box center [125, 151] width 22 height 7
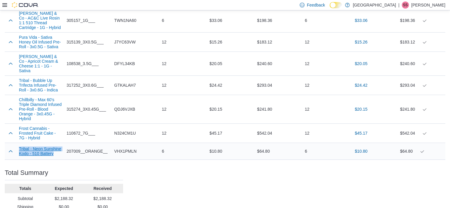
drag, startPoint x: 17, startPoint y: 146, endPoint x: 54, endPoint y: 154, distance: 38.3
click at [54, 154] on div "Tribal - Neon Sunshine Kodo - 510 Battery" at bounding box center [41, 151] width 48 height 14
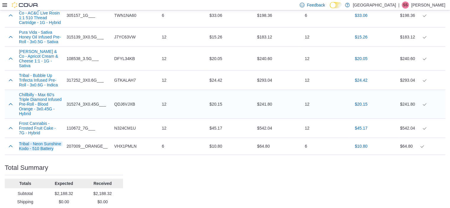
scroll to position [301, 0]
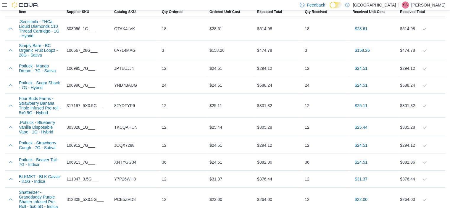
scroll to position [212, 0]
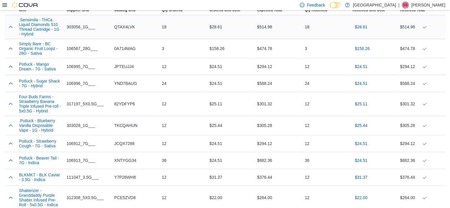
click at [129, 28] on span "QTAX4LVK" at bounding box center [124, 26] width 21 height 7
copy span "QTAX4LVK"
click at [125, 49] on span "0A714MAG" at bounding box center [124, 48] width 21 height 7
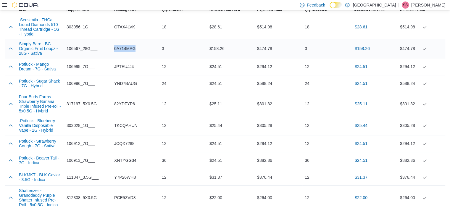
copy span "0A714MAG"
drag, startPoint x: 16, startPoint y: 42, endPoint x: 43, endPoint y: 54, distance: 28.9
click at [43, 54] on tr "Simply Bare - BC Organic Fruit Loopz - 28G - Sativa Supplier SKU 106567_28G___ …" at bounding box center [225, 48] width 440 height 19
copy button "Simply Bare - BC Organic Fruit Loopz - 28G - Sativa"
click at [122, 67] on span "JPTEUJJ4" at bounding box center [124, 66] width 20 height 7
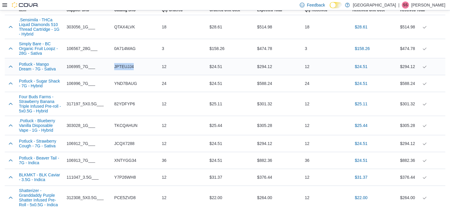
click at [122, 67] on span "JPTEUJJ4" at bounding box center [124, 66] width 20 height 7
copy span "JPTEUJJ4"
click at [122, 86] on span "YND7BAUG" at bounding box center [125, 83] width 23 height 7
copy span "YND7BAUG"
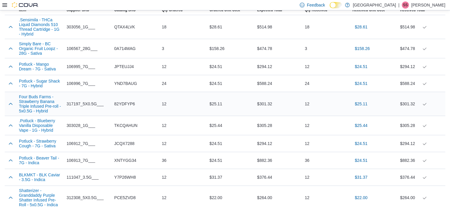
click at [123, 105] on span "82YDFYP6" at bounding box center [124, 103] width 21 height 7
copy span "82YDFYP6"
click at [131, 128] on span "TKCQAHUN" at bounding box center [125, 125] width 23 height 7
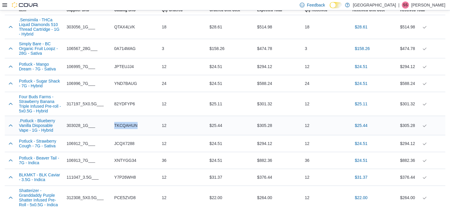
copy span "TKCQAHUN"
click at [124, 146] on span "JCQX7288" at bounding box center [124, 143] width 20 height 7
click at [124, 147] on span "JCQX7288" at bounding box center [124, 143] width 20 height 7
copy span "JCQX7288"
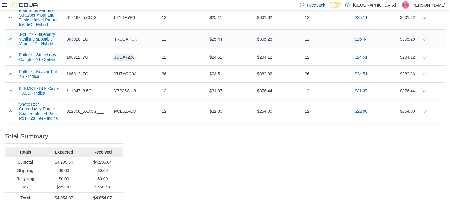
scroll to position [302, 0]
click at [125, 72] on span "XNTYGG34" at bounding box center [125, 73] width 22 height 7
copy span "XNTYGG34"
click at [128, 91] on span "Y7P26WH8" at bounding box center [125, 90] width 22 height 7
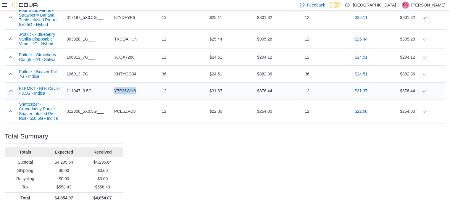
click at [128, 91] on span "Y7P26WH8" at bounding box center [125, 90] width 22 height 7
copy span "Y7P26WH8"
drag, startPoint x: 14, startPoint y: 84, endPoint x: 46, endPoint y: 93, distance: 33.6
click at [46, 93] on tr "BLKMKT - BLK Caviar - 3.5G - Indica Supplier SKU 111047_3.5G___ Catalog SKU Y7P…" at bounding box center [225, 91] width 440 height 17
click at [134, 109] on span "PCE5ZVD8" at bounding box center [124, 111] width 21 height 7
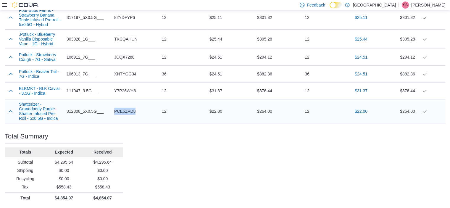
click at [134, 110] on span "PCE5ZVD8" at bounding box center [124, 111] width 21 height 7
